Goal: Task Accomplishment & Management: Use online tool/utility

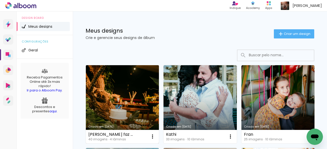
click at [134, 80] on link "Criado em [DATE]" at bounding box center [122, 104] width 73 height 78
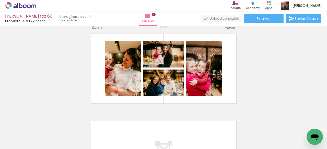
scroll to position [281, 0]
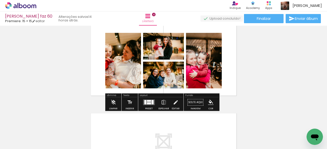
click at [150, 102] on quentale-layouter at bounding box center [149, 103] width 12 height 6
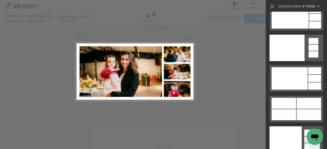
scroll to position [11289, 0]
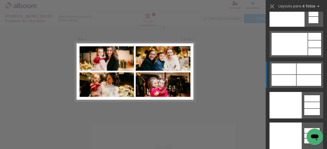
click at [290, 68] on div at bounding box center [283, 69] width 25 height 11
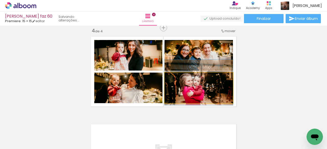
drag, startPoint x: 224, startPoint y: 94, endPoint x: 224, endPoint y: 89, distance: 5.4
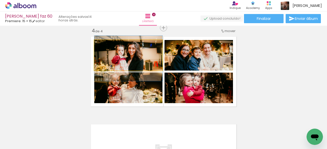
drag, startPoint x: 152, startPoint y: 63, endPoint x: 152, endPoint y: 66, distance: 3.1
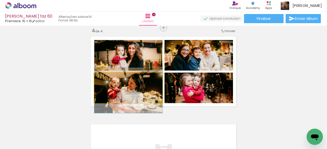
drag, startPoint x: 155, startPoint y: 87, endPoint x: 154, endPoint y: 90, distance: 2.6
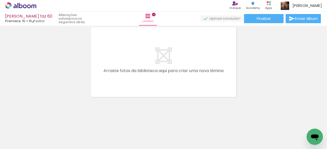
scroll to position [0, 242]
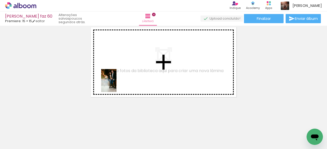
drag, startPoint x: 71, startPoint y: 136, endPoint x: 117, endPoint y: 84, distance: 69.5
click at [117, 84] on quentale-workspace at bounding box center [163, 74] width 327 height 149
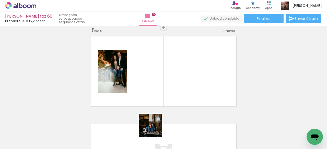
scroll to position [358, 0]
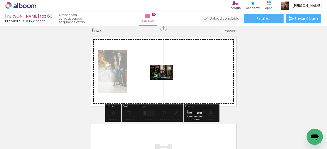
drag, startPoint x: 154, startPoint y: 129, endPoint x: 165, endPoint y: 80, distance: 51.0
click at [165, 80] on quentale-workspace at bounding box center [163, 74] width 327 height 149
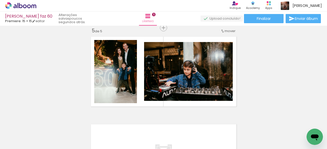
scroll to position [0, 423]
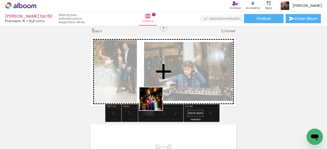
drag, startPoint x: 150, startPoint y: 136, endPoint x: 158, endPoint y: 88, distance: 48.6
click at [158, 88] on quentale-workspace at bounding box center [163, 74] width 327 height 149
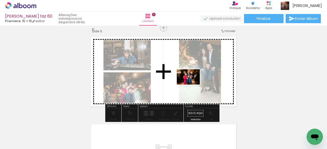
drag, startPoint x: 176, startPoint y: 135, endPoint x: 192, endPoint y: 85, distance: 52.9
click at [192, 85] on quentale-workspace at bounding box center [163, 74] width 327 height 149
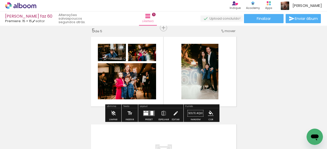
click at [152, 115] on quentale-layouter at bounding box center [149, 114] width 12 height 6
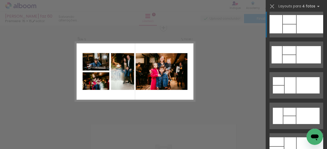
scroll to position [1379, 0]
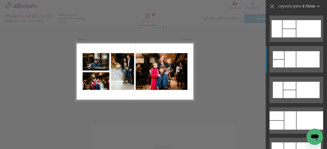
click at [287, 59] on div at bounding box center [289, 59] width 11 height 16
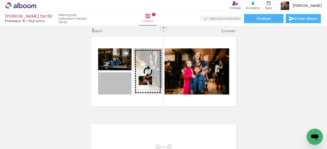
drag, startPoint x: 123, startPoint y: 88, endPoint x: 143, endPoint y: 81, distance: 22.1
click at [0, 0] on slot at bounding box center [0, 0] width 0 height 0
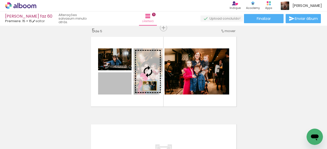
drag, startPoint x: 123, startPoint y: 89, endPoint x: 148, endPoint y: 86, distance: 24.5
click at [0, 0] on slot at bounding box center [0, 0] width 0 height 0
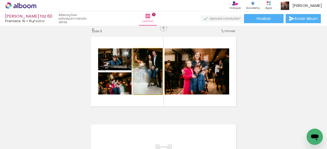
drag, startPoint x: 152, startPoint y: 77, endPoint x: 149, endPoint y: 78, distance: 3.6
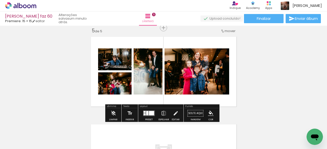
click at [147, 42] on quentale-layouter at bounding box center [163, 71] width 150 height 75
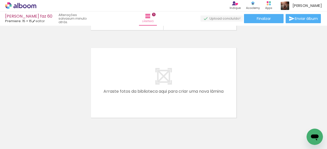
scroll to position [0, 262]
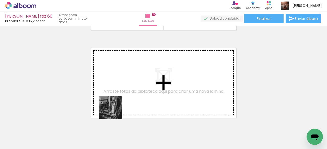
drag, startPoint x: 85, startPoint y: 134, endPoint x: 126, endPoint y: 100, distance: 53.5
click at [126, 100] on quentale-workspace at bounding box center [163, 74] width 327 height 149
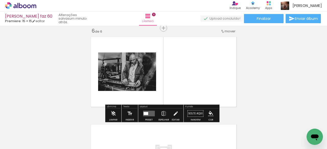
scroll to position [445, 0]
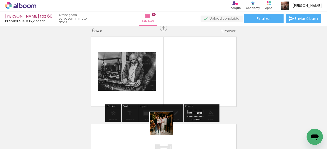
drag, startPoint x: 161, startPoint y: 135, endPoint x: 200, endPoint y: 126, distance: 39.9
click at [185, 87] on quentale-workspace at bounding box center [163, 74] width 327 height 149
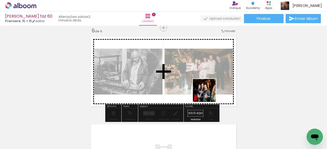
drag, startPoint x: 211, startPoint y: 111, endPoint x: 196, endPoint y: 126, distance: 21.8
click at [207, 88] on quentale-workspace at bounding box center [163, 74] width 327 height 149
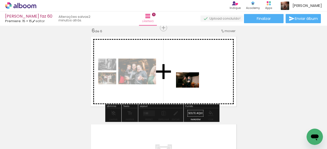
drag, startPoint x: 246, startPoint y: 136, endPoint x: 191, endPoint y: 88, distance: 72.9
click at [191, 88] on quentale-workspace at bounding box center [163, 74] width 327 height 149
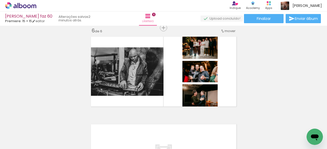
scroll to position [0, 693]
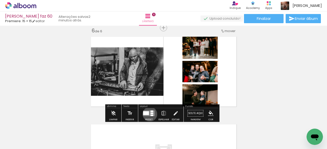
click at [149, 114] on quentale-layouter at bounding box center [149, 114] width 12 height 6
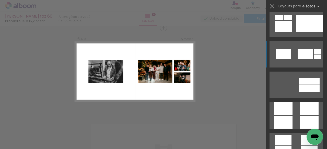
scroll to position [1430, 0]
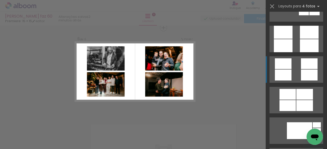
click at [286, 71] on div at bounding box center [283, 75] width 17 height 11
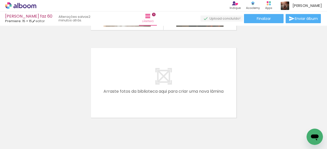
scroll to position [0, 495]
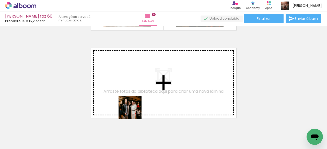
drag, startPoint x: 128, startPoint y: 135, endPoint x: 157, endPoint y: 121, distance: 32.1
click at [142, 90] on quentale-workspace at bounding box center [163, 74] width 327 height 149
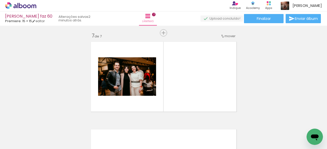
scroll to position [533, 0]
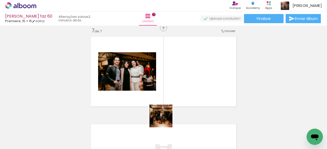
drag, startPoint x: 162, startPoint y: 133, endPoint x: 175, endPoint y: 87, distance: 47.6
click at [175, 87] on quentale-workspace at bounding box center [163, 74] width 327 height 149
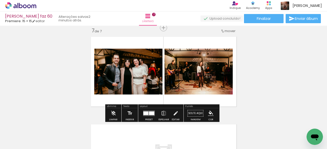
drag, startPoint x: 193, startPoint y: 131, endPoint x: 230, endPoint y: 111, distance: 41.9
click at [208, 84] on quentale-workspace at bounding box center [163, 74] width 327 height 149
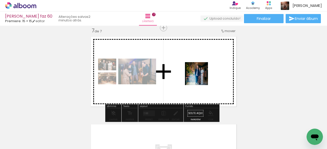
drag, startPoint x: 224, startPoint y: 130, endPoint x: 189, endPoint y: 83, distance: 58.4
click at [200, 64] on quentale-workspace at bounding box center [163, 74] width 327 height 149
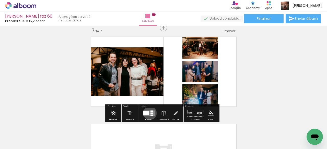
click at [149, 113] on quentale-layouter at bounding box center [149, 114] width 12 height 6
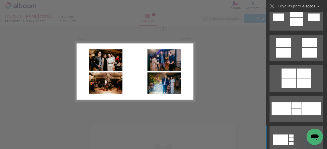
scroll to position [587, 0]
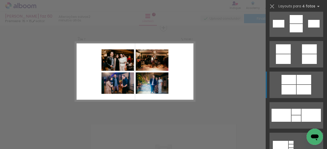
click at [294, 79] on quentale-layouter at bounding box center [296, 85] width 54 height 27
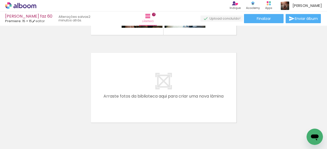
scroll to position [631, 0]
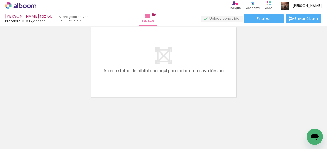
scroll to position [0, 591]
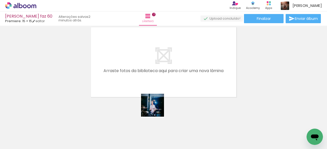
drag, startPoint x: 154, startPoint y: 134, endPoint x: 169, endPoint y: 113, distance: 25.8
click at [160, 85] on quentale-workspace at bounding box center [163, 74] width 327 height 149
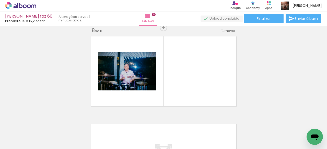
scroll to position [621, 0]
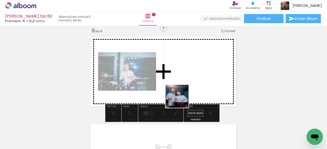
drag, startPoint x: 175, startPoint y: 130, endPoint x: 197, endPoint y: 123, distance: 23.4
click at [185, 83] on quentale-workspace at bounding box center [163, 74] width 327 height 149
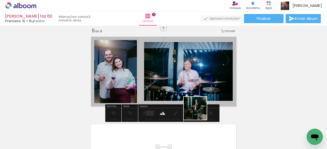
drag, startPoint x: 199, startPoint y: 130, endPoint x: 231, endPoint y: 134, distance: 32.6
click at [199, 80] on quentale-workspace at bounding box center [163, 74] width 327 height 149
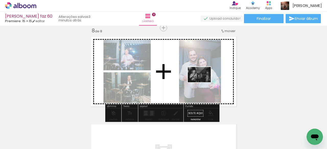
drag, startPoint x: 234, startPoint y: 135, endPoint x: 203, endPoint y: 82, distance: 61.6
click at [203, 82] on quentale-workspace at bounding box center [163, 74] width 327 height 149
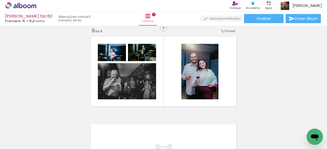
scroll to position [0, 798]
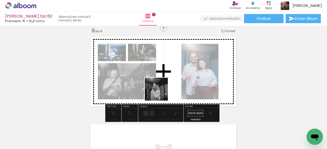
drag, startPoint x: 144, startPoint y: 132, endPoint x: 161, endPoint y: 91, distance: 44.2
click at [161, 91] on quentale-workspace at bounding box center [163, 74] width 327 height 149
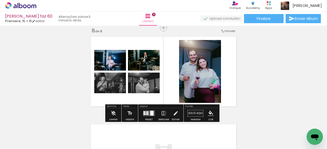
click at [151, 112] on div at bounding box center [151, 113] width 3 height 5
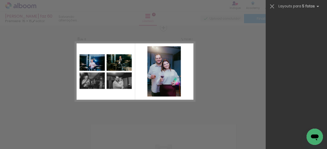
scroll to position [0, 0]
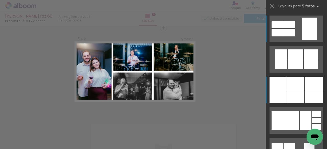
click at [295, 91] on div at bounding box center [295, 96] width 18 height 13
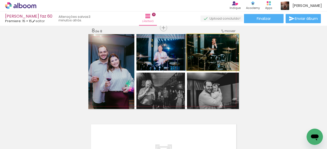
drag, startPoint x: 227, startPoint y: 58, endPoint x: 223, endPoint y: 66, distance: 8.1
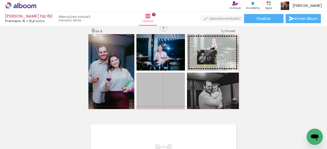
drag, startPoint x: 167, startPoint y: 93, endPoint x: 204, endPoint y: 57, distance: 52.0
click at [0, 0] on slot at bounding box center [0, 0] width 0 height 0
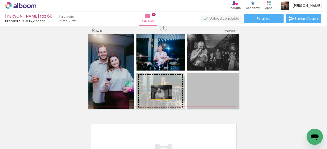
drag, startPoint x: 213, startPoint y: 94, endPoint x: 159, endPoint y: 92, distance: 54.2
click at [0, 0] on slot at bounding box center [0, 0] width 0 height 0
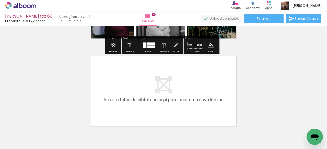
scroll to position [698, 0]
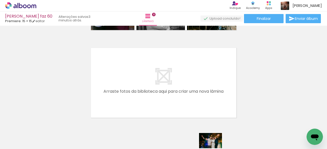
drag, startPoint x: 247, startPoint y: 145, endPoint x: 214, endPoint y: 149, distance: 33.4
click at [42, 149] on iron-horizontal-list at bounding box center [37, 133] width 10 height 32
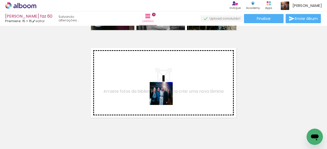
drag, startPoint x: 172, startPoint y: 136, endPoint x: 164, endPoint y: 87, distance: 50.2
click at [164, 87] on quentale-workspace at bounding box center [163, 74] width 327 height 149
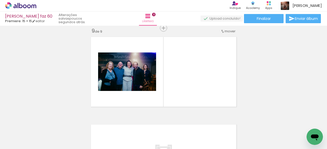
scroll to position [709, 0]
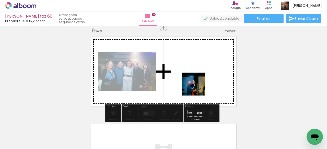
drag, startPoint x: 189, startPoint y: 126, endPoint x: 214, endPoint y: 118, distance: 26.1
click at [198, 87] on quentale-workspace at bounding box center [163, 74] width 327 height 149
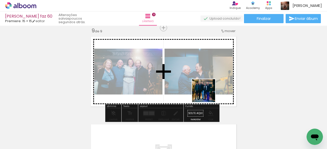
drag, startPoint x: 218, startPoint y: 127, endPoint x: 212, endPoint y: 126, distance: 5.9
click at [204, 82] on quentale-workspace at bounding box center [163, 74] width 327 height 149
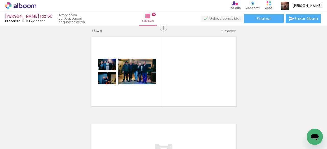
scroll to position [0, 860]
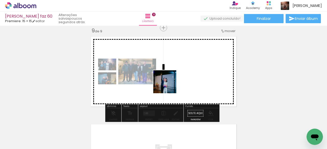
drag, startPoint x: 143, startPoint y: 132, endPoint x: 169, endPoint y: 85, distance: 53.9
click at [169, 85] on quentale-workspace at bounding box center [163, 74] width 327 height 149
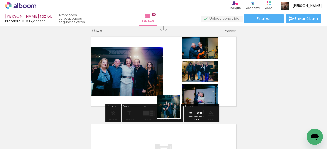
drag, startPoint x: 164, startPoint y: 132, endPoint x: 185, endPoint y: 81, distance: 55.5
click at [184, 81] on quentale-workspace at bounding box center [163, 74] width 327 height 149
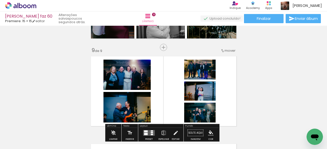
scroll to position [715, 0]
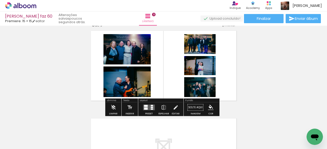
click at [147, 109] on quentale-layouter at bounding box center [149, 108] width 12 height 6
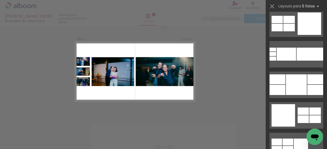
scroll to position [3089, 0]
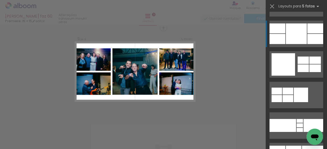
click at [294, 39] on div at bounding box center [296, 33] width 21 height 21
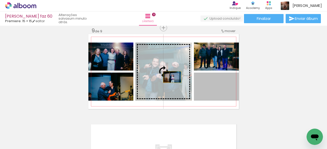
drag, startPoint x: 223, startPoint y: 91, endPoint x: 170, endPoint y: 77, distance: 54.4
click at [0, 0] on slot at bounding box center [0, 0] width 0 height 0
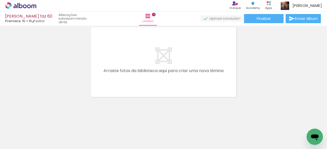
scroll to position [806, 0]
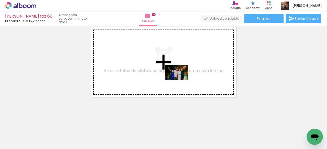
drag, startPoint x: 197, startPoint y: 135, endPoint x: 215, endPoint y: 125, distance: 20.1
click at [180, 79] on quentale-workspace at bounding box center [163, 74] width 327 height 149
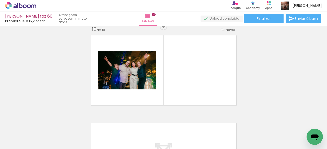
scroll to position [797, 0]
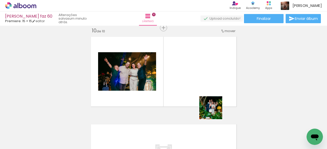
drag, startPoint x: 219, startPoint y: 121, endPoint x: 237, endPoint y: 122, distance: 18.4
click at [204, 85] on quentale-workspace at bounding box center [163, 74] width 327 height 149
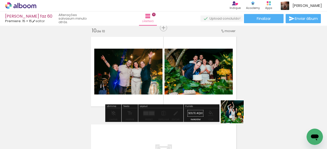
drag, startPoint x: 236, startPoint y: 116, endPoint x: 282, endPoint y: 134, distance: 49.2
click at [206, 78] on quentale-workspace at bounding box center [163, 74] width 327 height 149
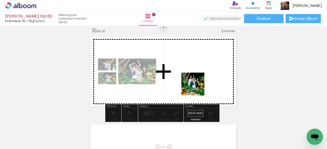
drag, startPoint x: 283, startPoint y: 132, endPoint x: 196, endPoint y: 88, distance: 98.0
click at [196, 88] on quentale-workspace at bounding box center [163, 74] width 327 height 149
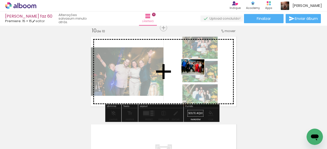
drag, startPoint x: 302, startPoint y: 129, endPoint x: 197, endPoint y: 75, distance: 118.7
click at [197, 75] on quentale-workspace at bounding box center [163, 74] width 327 height 149
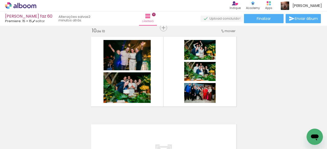
scroll to position [0, 860]
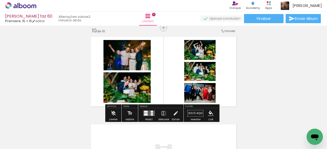
click at [148, 115] on quentale-layouter at bounding box center [149, 114] width 12 height 6
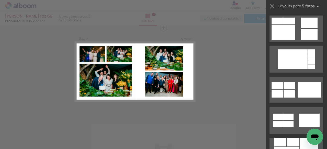
scroll to position [511, 0]
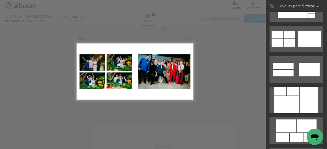
click at [290, 43] on div at bounding box center [288, 43] width 11 height 8
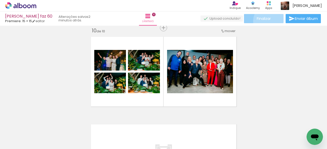
click at [269, 20] on span "Finalizar" at bounding box center [264, 19] width 14 height 4
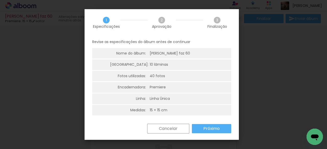
click at [0, 0] on slot "Próximo" at bounding box center [0, 0] width 0 height 0
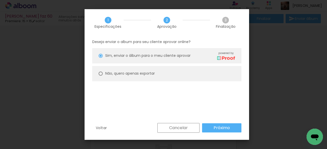
click at [0, 0] on slot "Não, quero apenas exportar" at bounding box center [0, 0] width 0 height 0
type paper-radio-button "on"
click at [0, 0] on slot "Próximo" at bounding box center [0, 0] width 0 height 0
type input "Alta, 300 DPI"
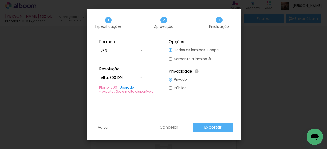
click at [0, 0] on slot "Exportar" at bounding box center [0, 0] width 0 height 0
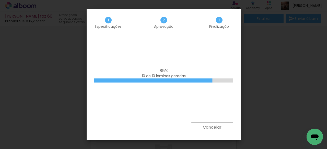
scroll to position [0, 860]
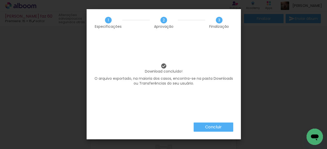
scroll to position [0, 860]
